Goal: Task Accomplishment & Management: Complete application form

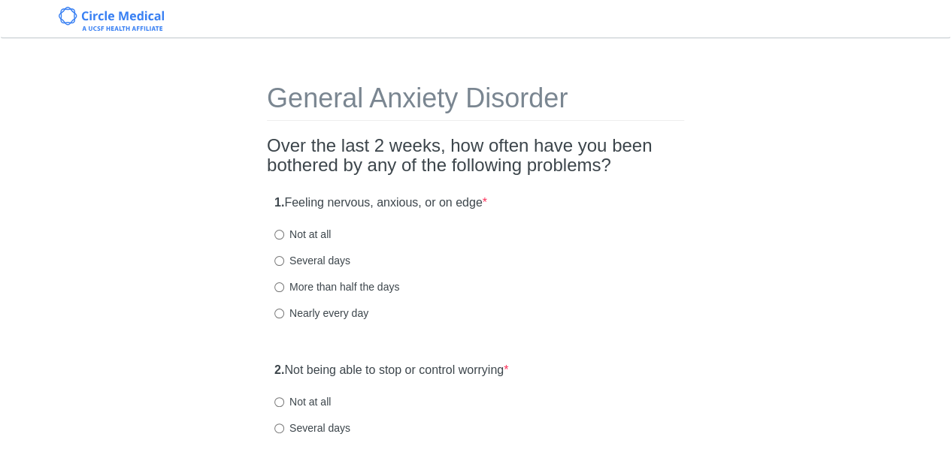
click at [646, 242] on div "1. Feeling nervous, anxious, or on edge * Not at all Several days More than hal…" at bounding box center [475, 265] width 417 height 156
click at [278, 262] on input "Several days" at bounding box center [279, 261] width 10 height 10
radio input "true"
click at [579, 268] on div "Several days" at bounding box center [475, 260] width 402 height 15
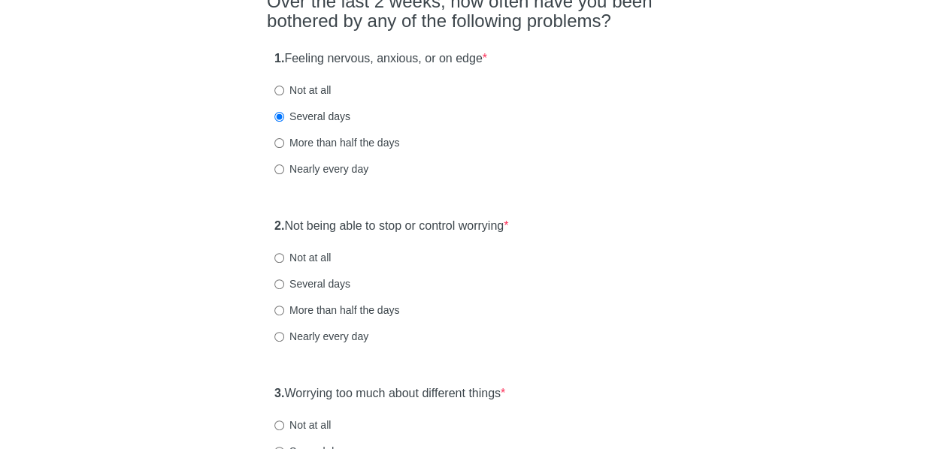
scroll to position [149, 0]
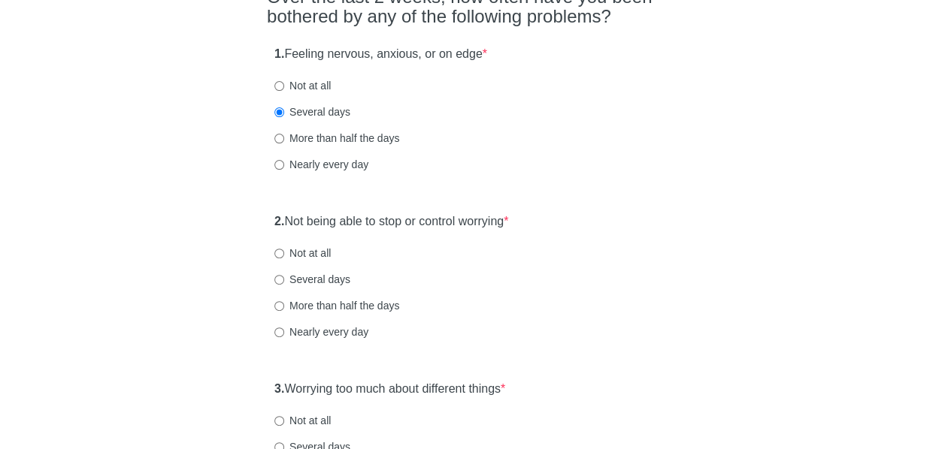
click at [633, 231] on div "2. Not being able to stop or control worrying * Not at all Several days More th…" at bounding box center [475, 284] width 417 height 156
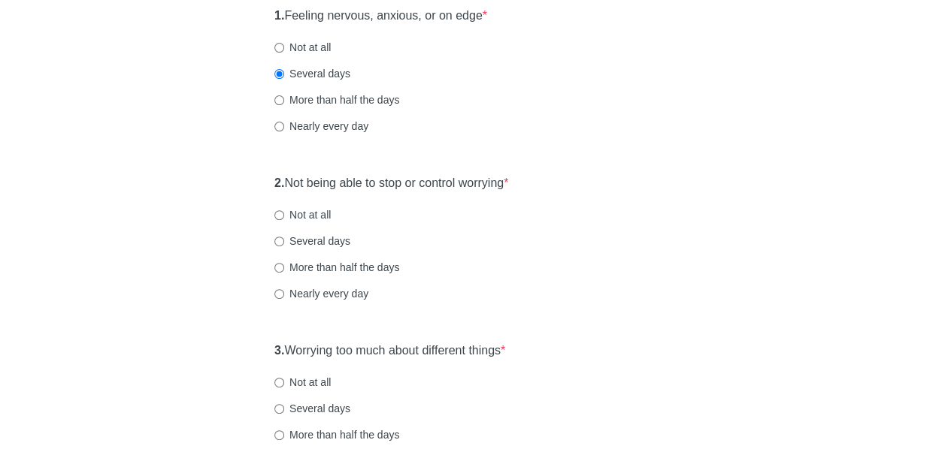
scroll to position [191, 0]
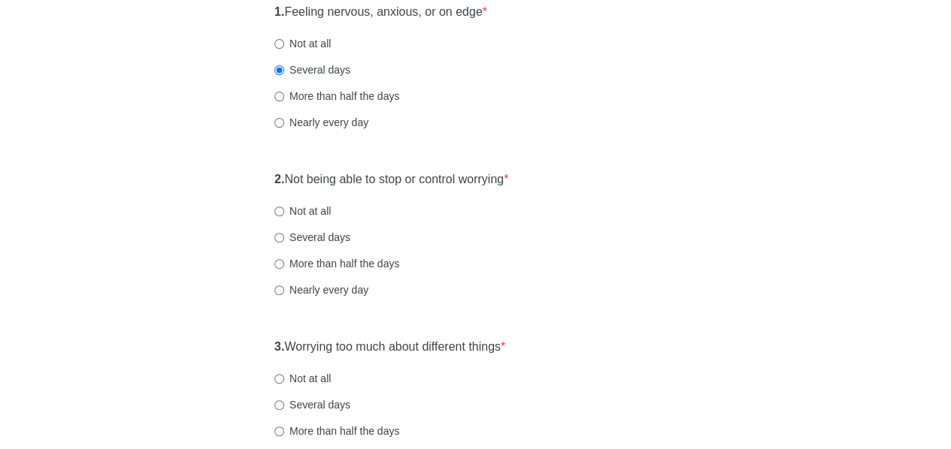
click at [667, 207] on div "Not at all" at bounding box center [475, 211] width 402 height 15
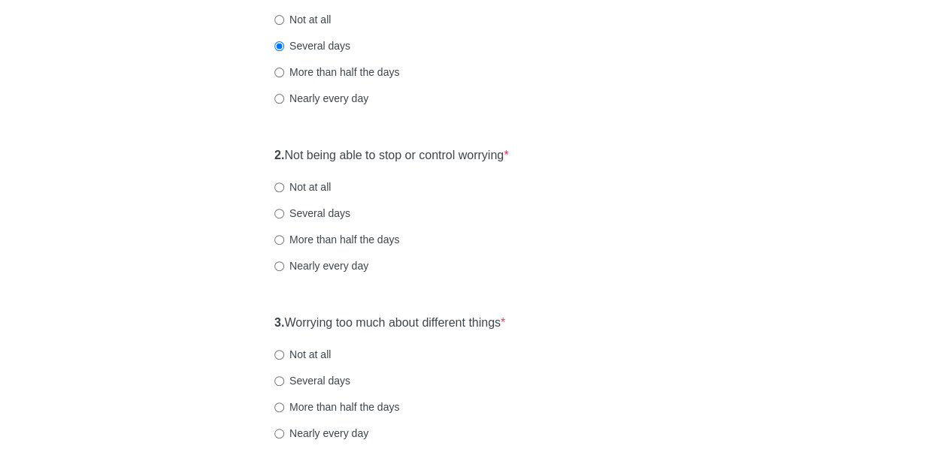
scroll to position [216, 0]
click at [648, 215] on div "Several days" at bounding box center [475, 212] width 402 height 15
click at [317, 189] on label "Not at all" at bounding box center [302, 186] width 56 height 15
click at [284, 189] on input "Not at all" at bounding box center [279, 187] width 10 height 10
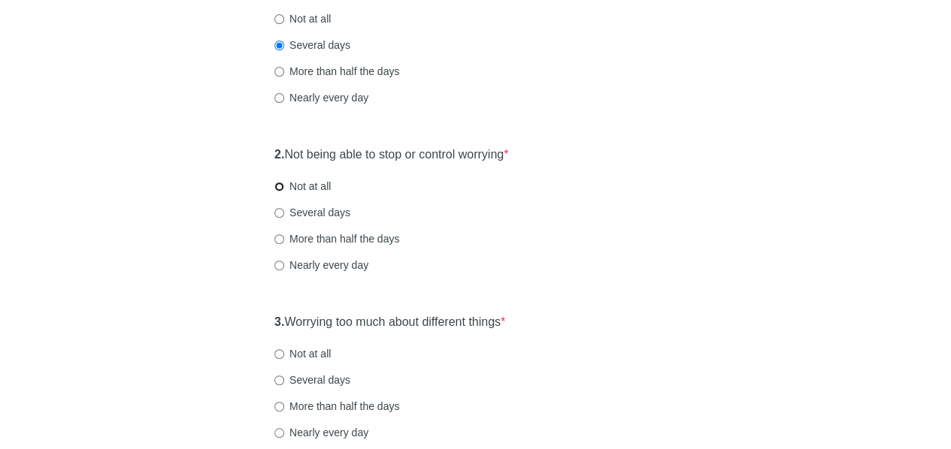
radio input "true"
click at [592, 228] on div "2. Not being able to stop or control worrying * Not at all Several days More th…" at bounding box center [475, 217] width 417 height 156
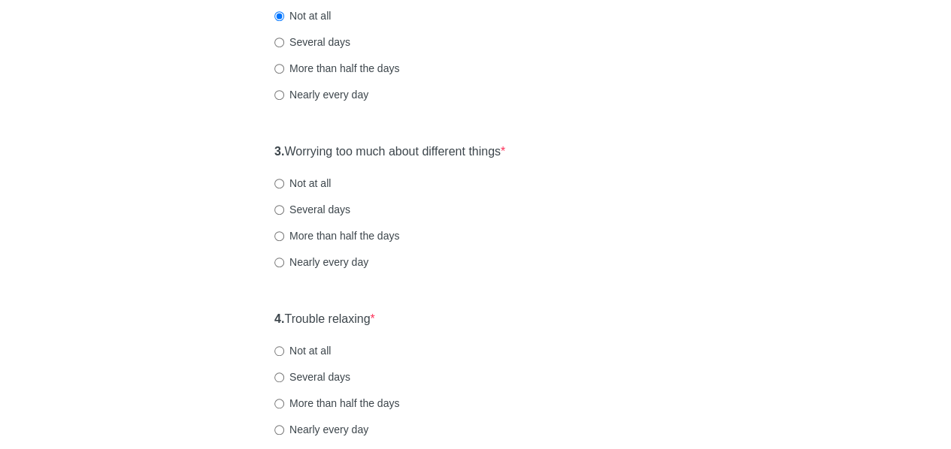
scroll to position [386, 0]
click at [329, 204] on label "Several days" at bounding box center [312, 209] width 76 height 15
click at [284, 205] on input "Several days" at bounding box center [279, 210] width 10 height 10
radio input "true"
click at [209, 278] on div "General Anxiety Disorder Over the last 2 weeks, how often have you been bothere…" at bounding box center [475, 320] width 879 height 1306
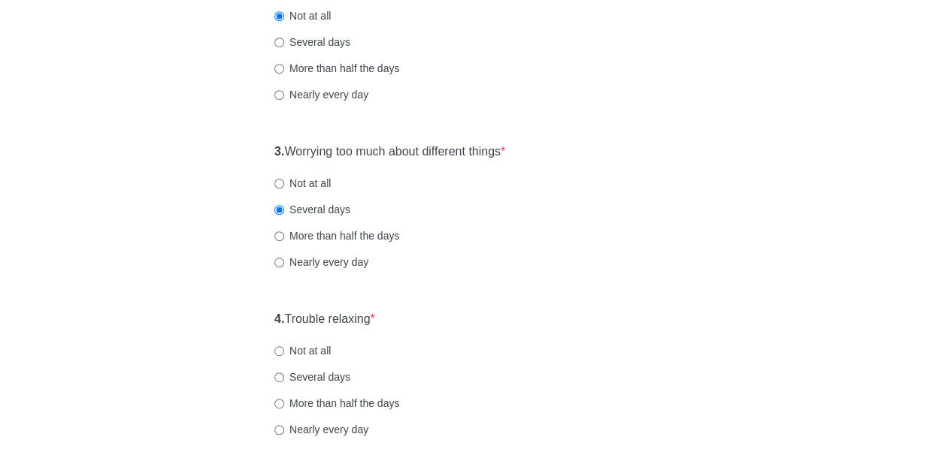
click at [531, 286] on div "3. Worrying too much about different things * Not at all Several days More than…" at bounding box center [475, 214] width 417 height 156
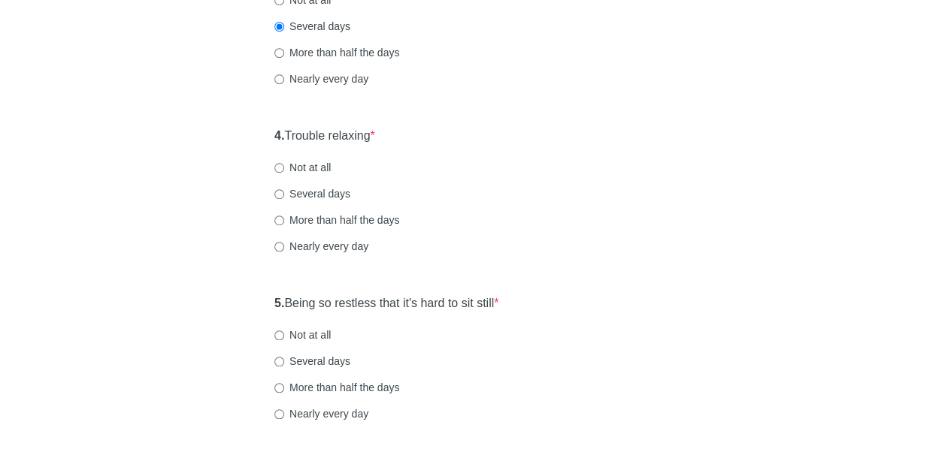
scroll to position [571, 0]
click at [549, 180] on div "4. Trouble relaxing * Not at all Several days More than half the days Nearly ev…" at bounding box center [475, 197] width 417 height 156
click at [337, 192] on label "Several days" at bounding box center [312, 192] width 76 height 15
click at [284, 192] on input "Several days" at bounding box center [279, 193] width 10 height 10
radio input "true"
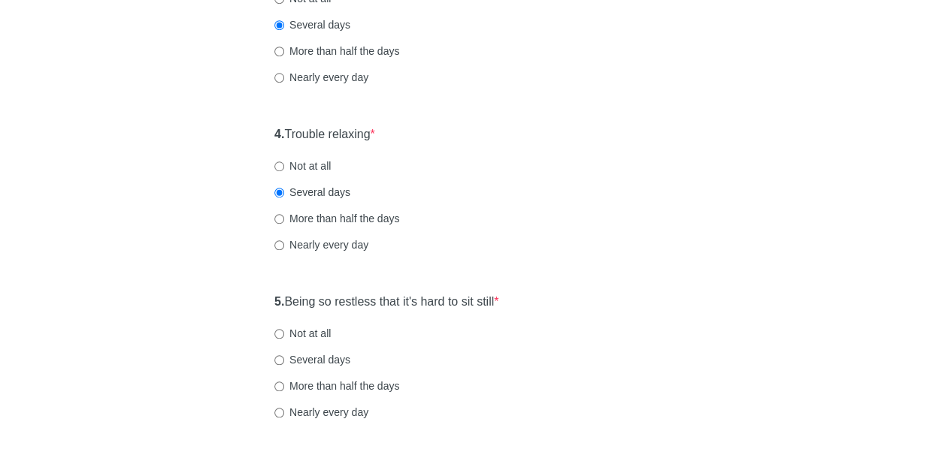
click at [487, 224] on div "More than half the days" at bounding box center [475, 218] width 402 height 15
click at [176, 307] on div "General Anxiety Disorder Over the last 2 weeks, how often have you been bothere…" at bounding box center [475, 135] width 879 height 1306
click at [186, 356] on div "General Anxiety Disorder Over the last 2 weeks, how often have you been bothere…" at bounding box center [475, 135] width 879 height 1306
click at [634, 330] on div "Not at all" at bounding box center [475, 333] width 402 height 15
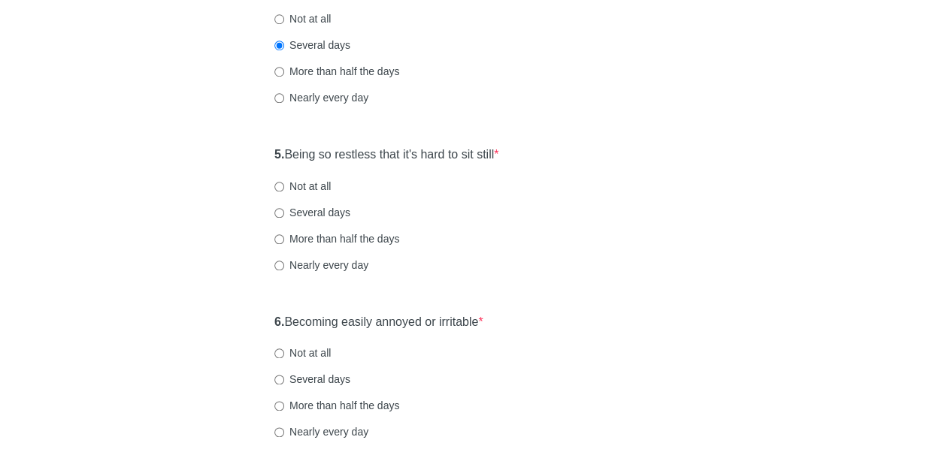
scroll to position [731, 0]
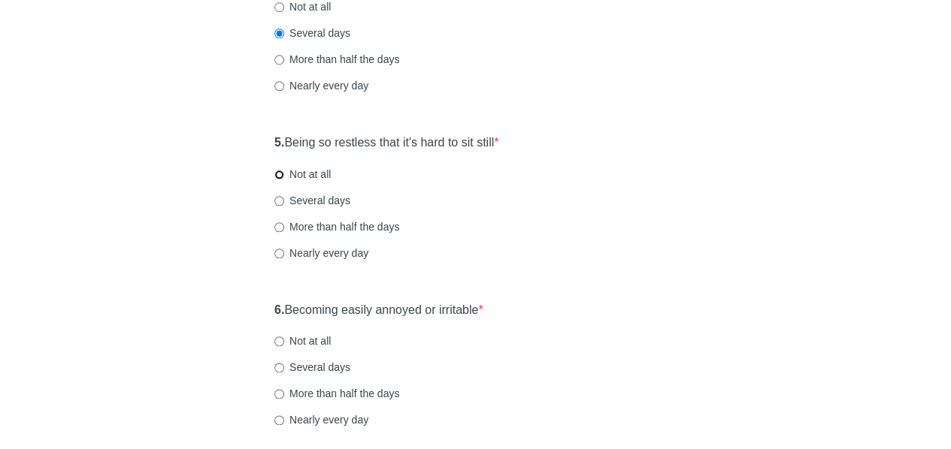
click at [278, 177] on input "Not at all" at bounding box center [279, 175] width 10 height 10
radio input "true"
click at [546, 254] on div "Nearly every day" at bounding box center [475, 253] width 402 height 15
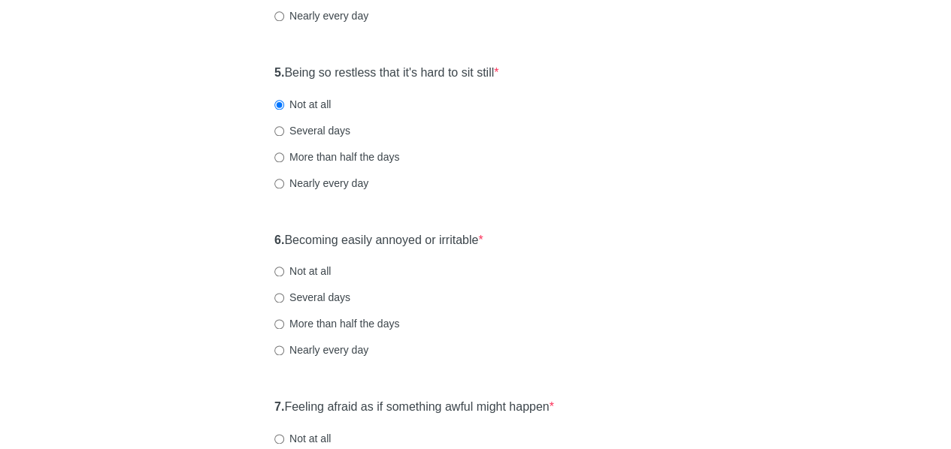
scroll to position [820, 0]
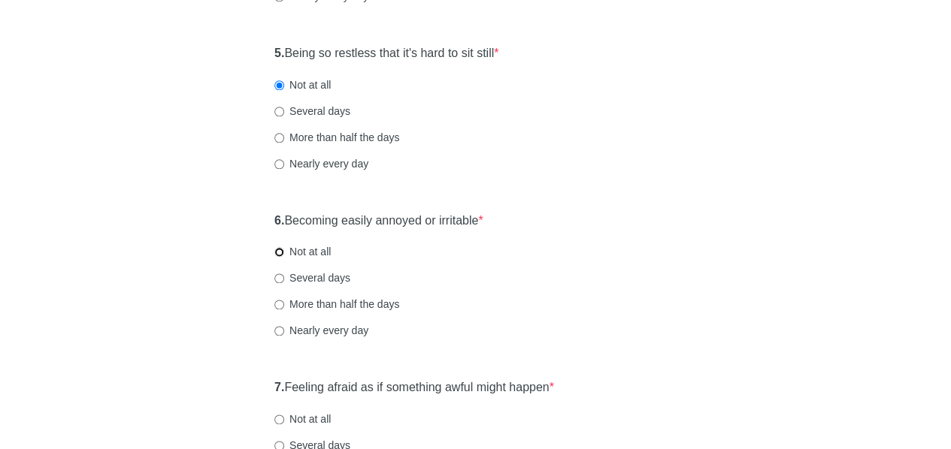
click at [279, 250] on input "Not at all" at bounding box center [279, 252] width 10 height 10
radio input "true"
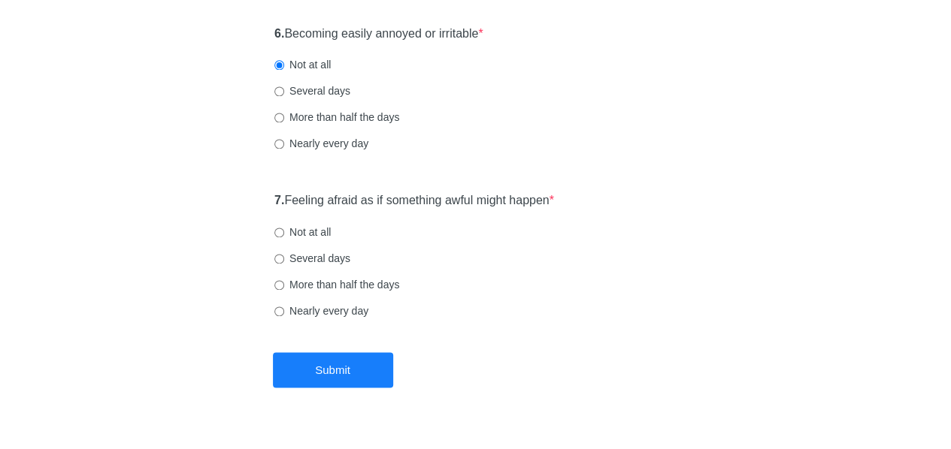
scroll to position [1009, 0]
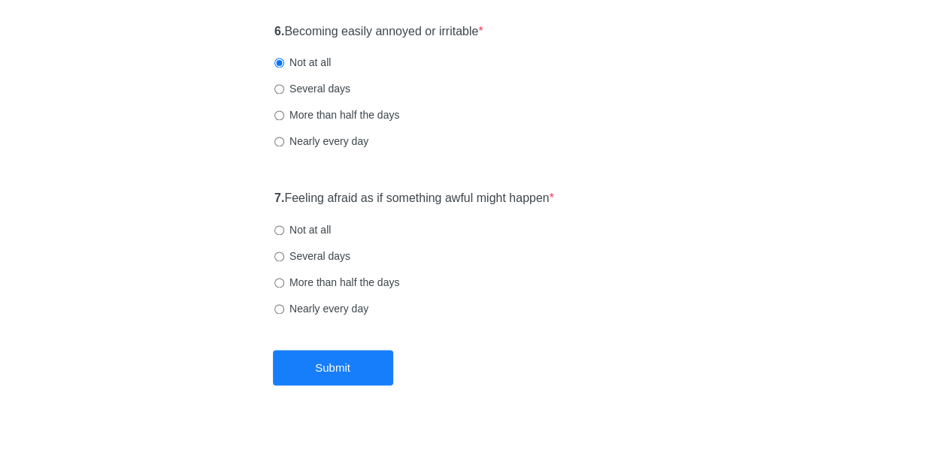
click at [467, 289] on div "7. Feeling afraid as if something awful might happen * Not at all Several days …" at bounding box center [475, 261] width 417 height 156
click at [308, 232] on label "Not at all" at bounding box center [302, 229] width 56 height 15
click at [284, 232] on input "Not at all" at bounding box center [279, 230] width 10 height 10
radio input "true"
click at [346, 367] on button "Submit" at bounding box center [333, 367] width 120 height 35
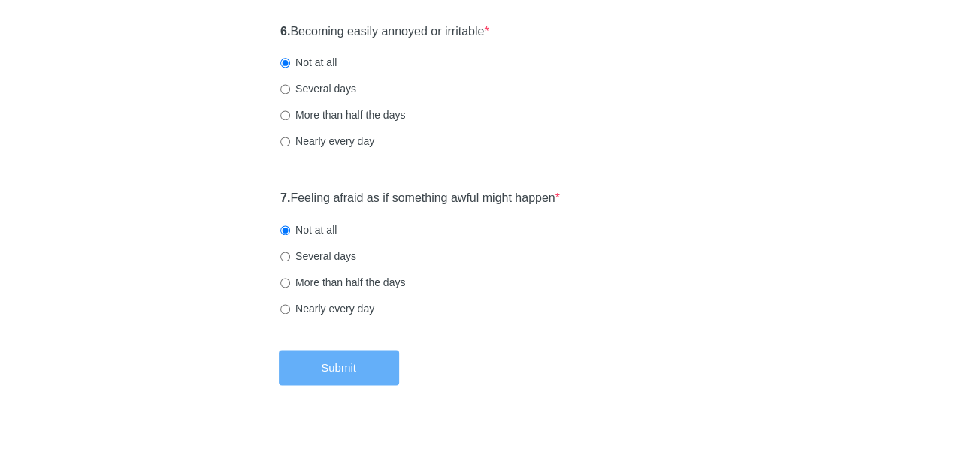
scroll to position [0, 0]
